Goal: Information Seeking & Learning: Find specific fact

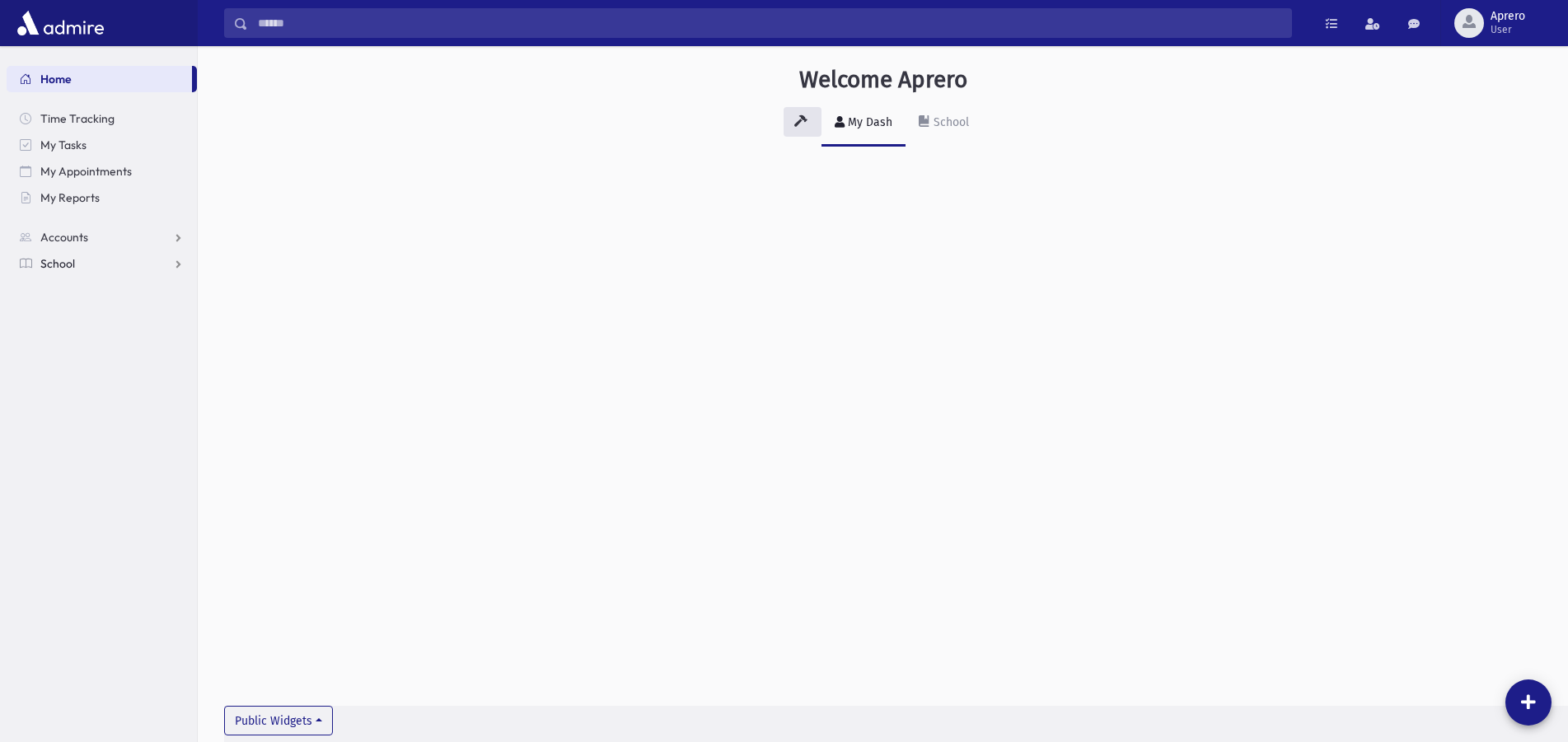
click at [113, 266] on link "School" at bounding box center [101, 264] width 190 height 27
click at [87, 290] on span "Students" at bounding box center [72, 290] width 45 height 15
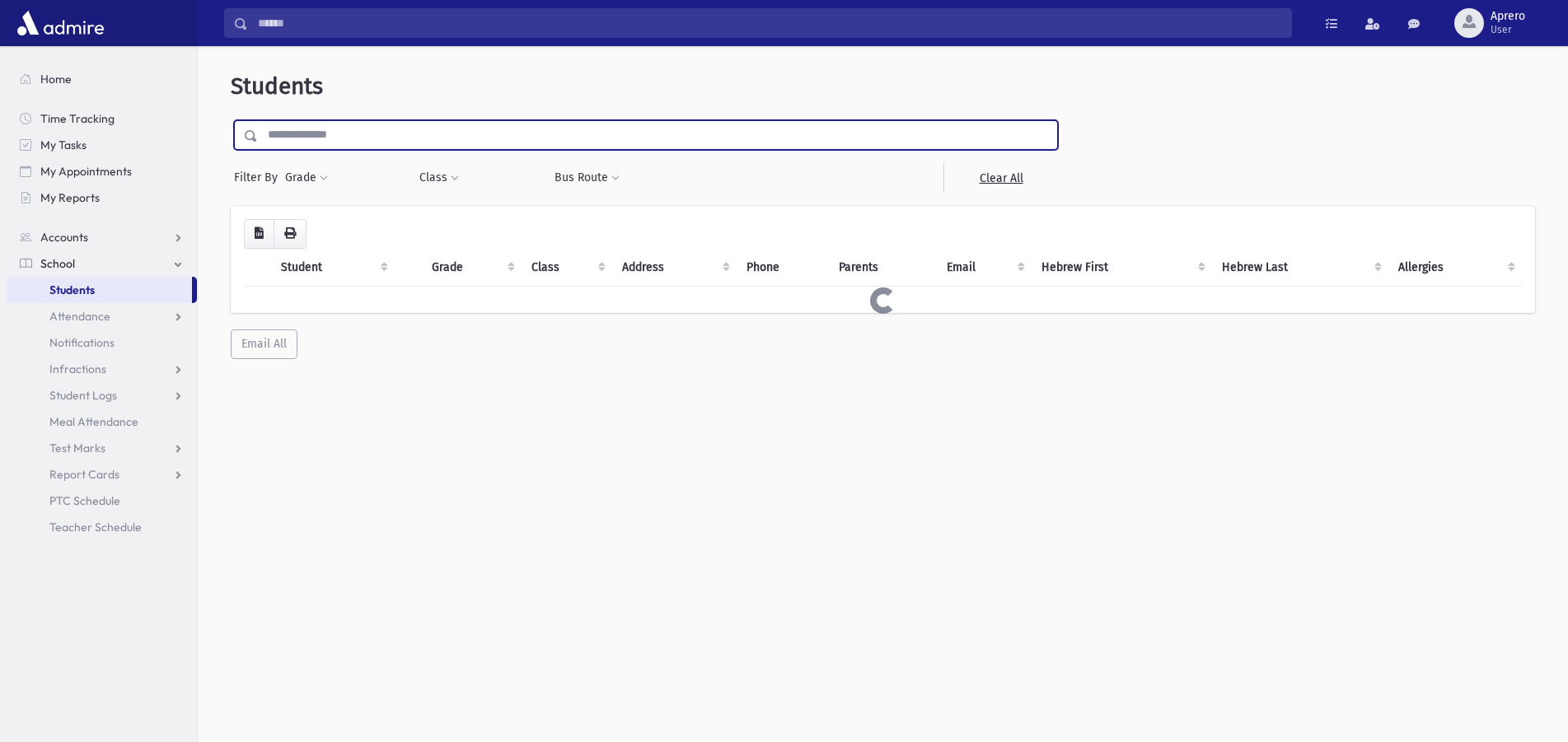
click at [374, 137] on input "text" at bounding box center [657, 135] width 799 height 29
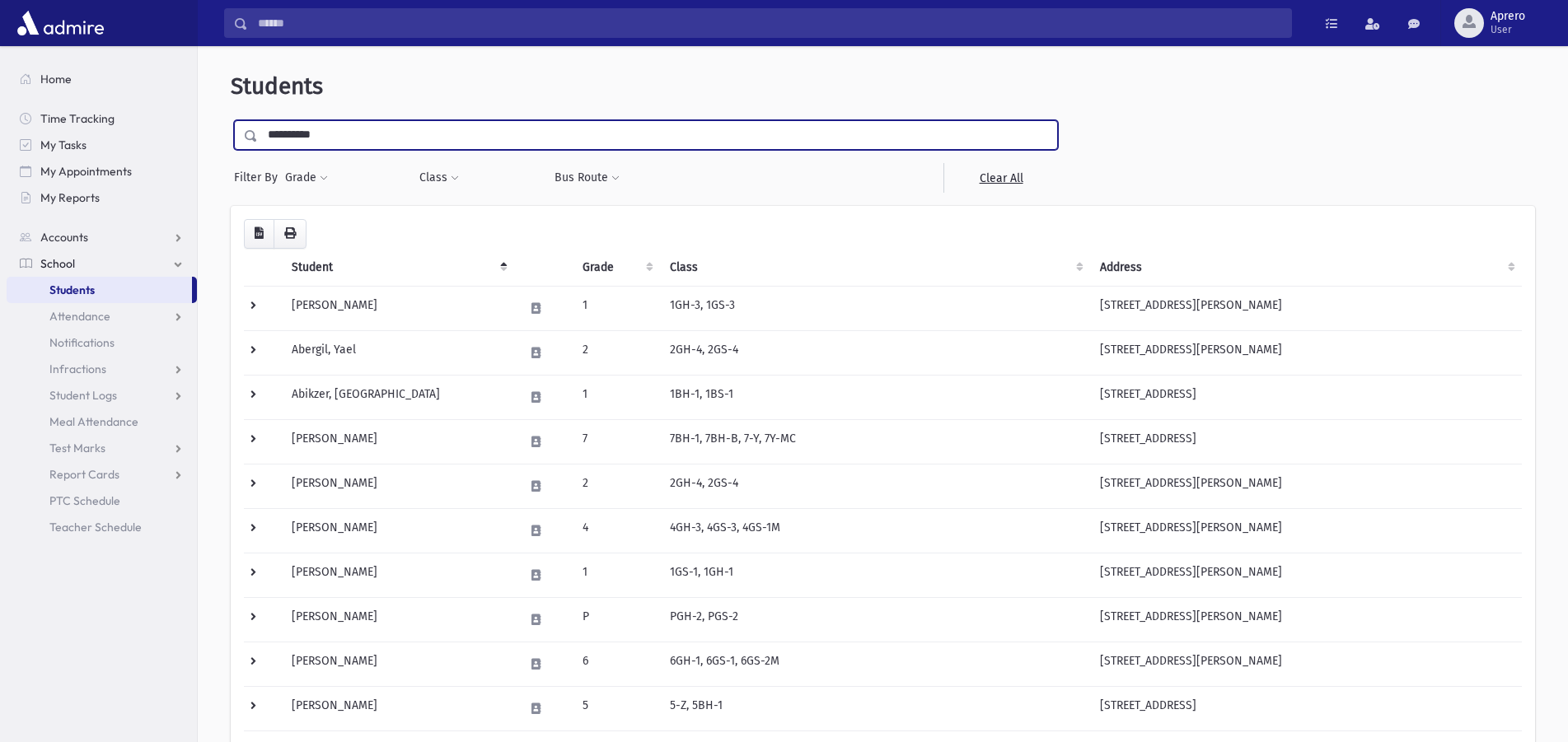
type input "**********"
click at [231, 120] on input "submit" at bounding box center [254, 131] width 46 height 23
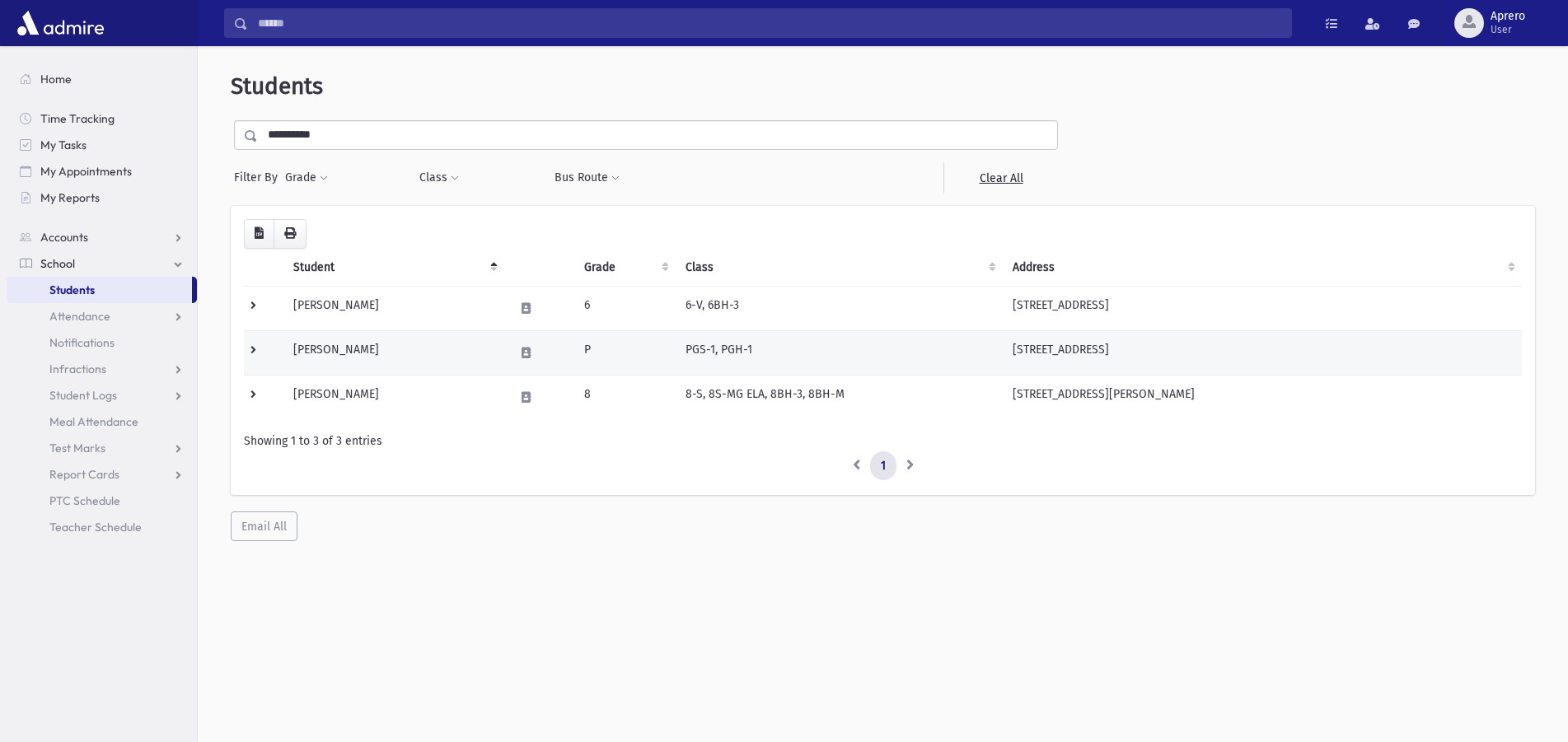
click at [357, 351] on td "Weissmandl, Raizy" at bounding box center [394, 352] width 221 height 44
